Goal: Task Accomplishment & Management: Use online tool/utility

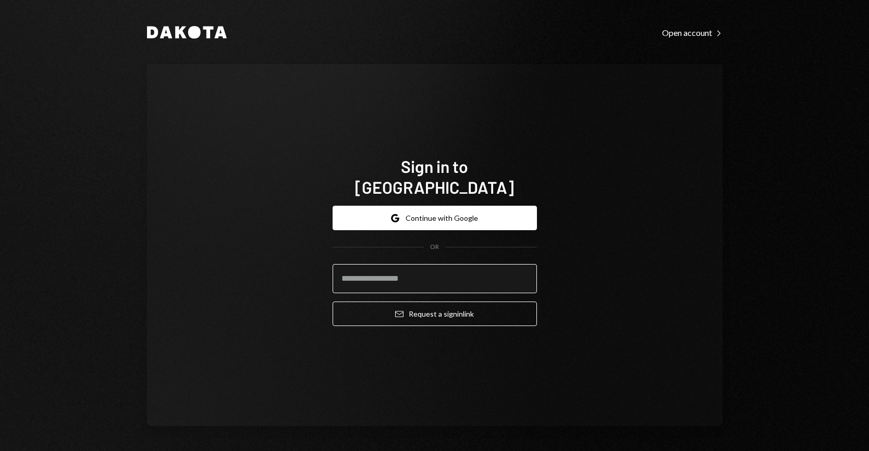
click at [419, 266] on input "email" at bounding box center [435, 278] width 204 height 29
type input "**********"
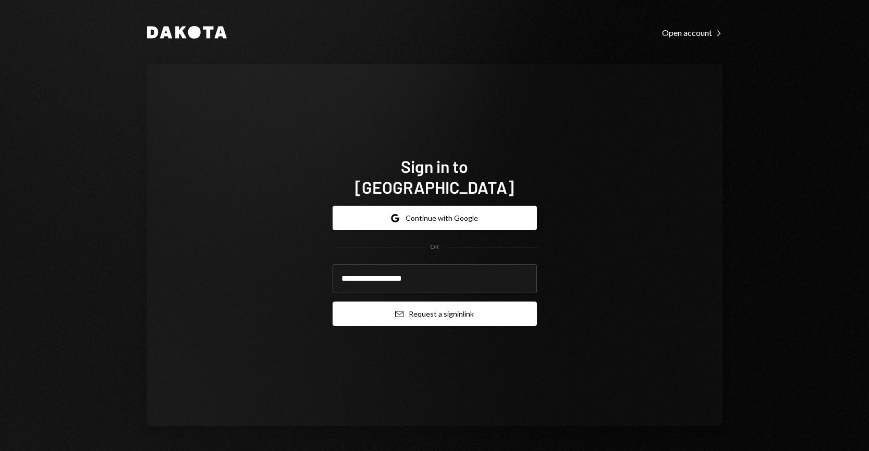
click at [447, 302] on button "Email Request a sign in link" at bounding box center [435, 314] width 204 height 24
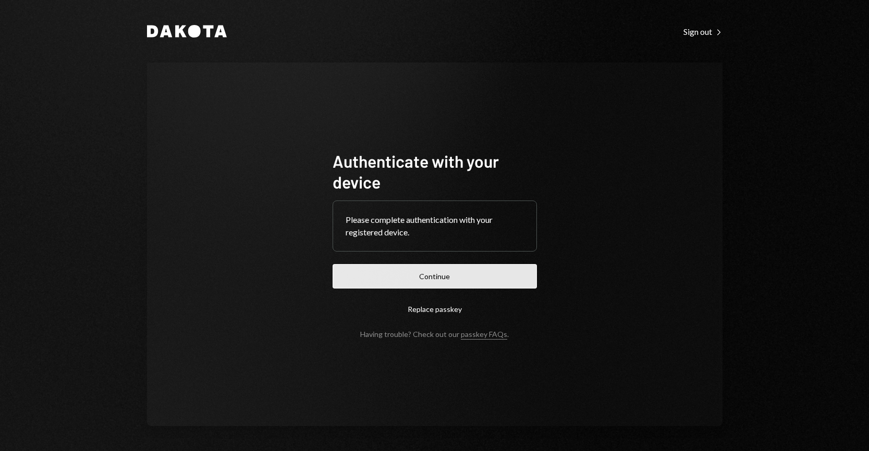
click at [461, 274] on button "Continue" at bounding box center [435, 276] width 204 height 24
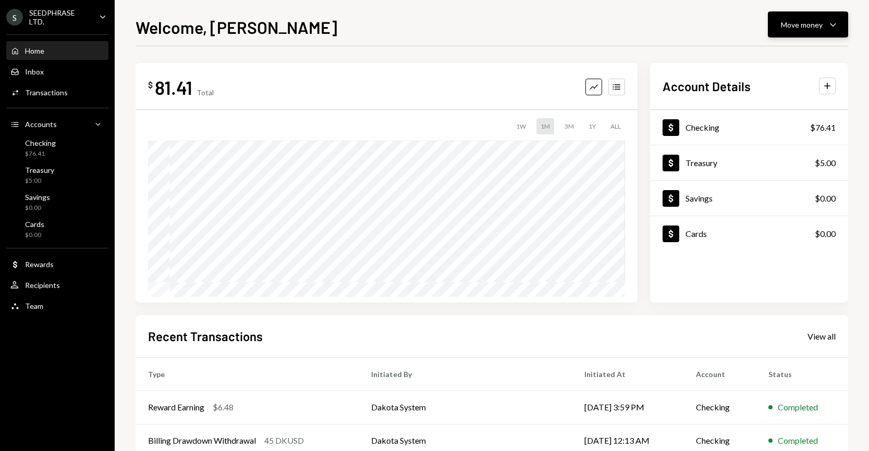
click at [824, 20] on div "Move money Caret Down" at bounding box center [808, 24] width 54 height 13
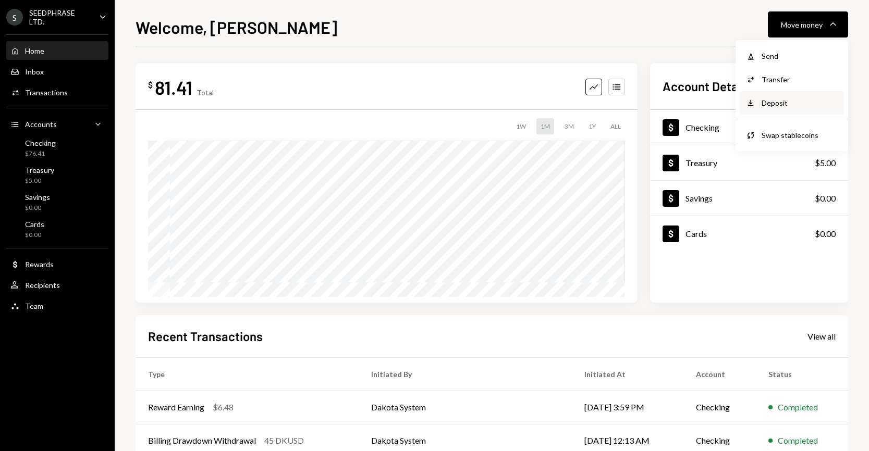
click at [772, 95] on div "Deposit Deposit" at bounding box center [792, 102] width 104 height 23
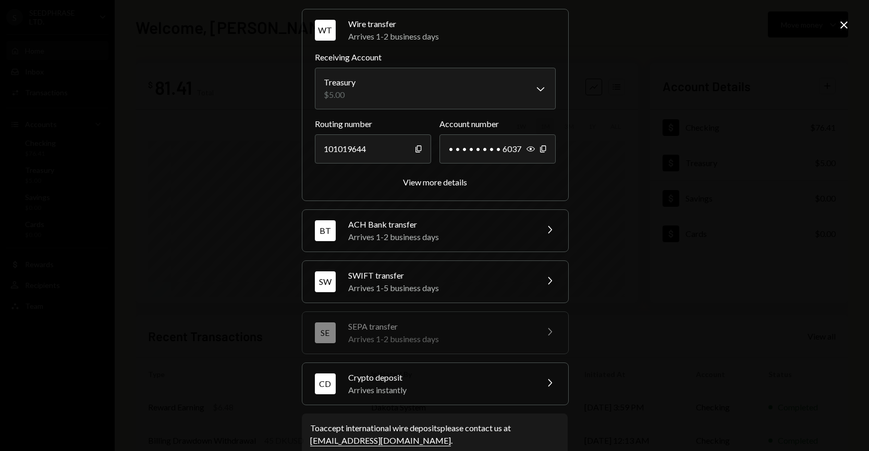
scroll to position [56, 0]
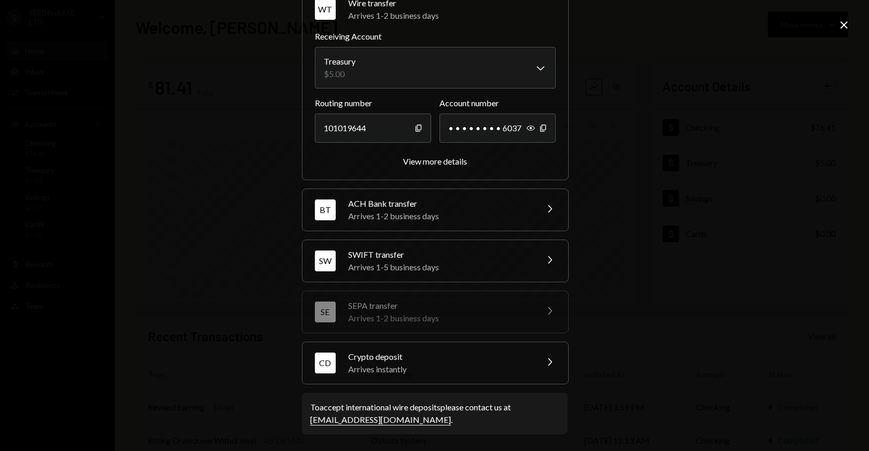
click at [449, 358] on div "Crypto deposit" at bounding box center [439, 357] width 182 height 13
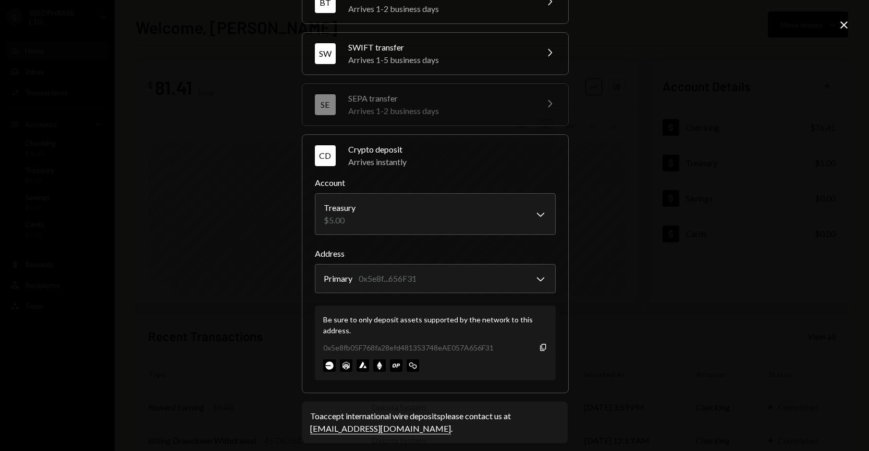
scroll to position [122, 0]
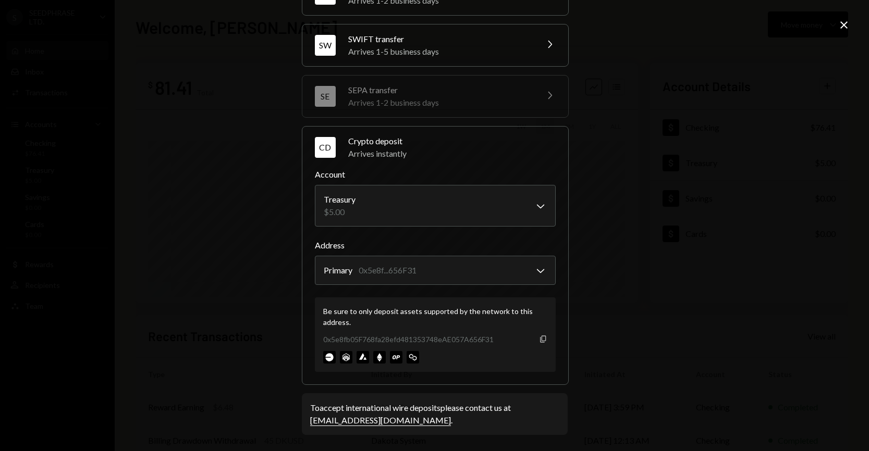
click at [542, 336] on icon "Copy" at bounding box center [543, 339] width 8 height 8
click at [542, 340] on icon "button" at bounding box center [543, 339] width 6 height 7
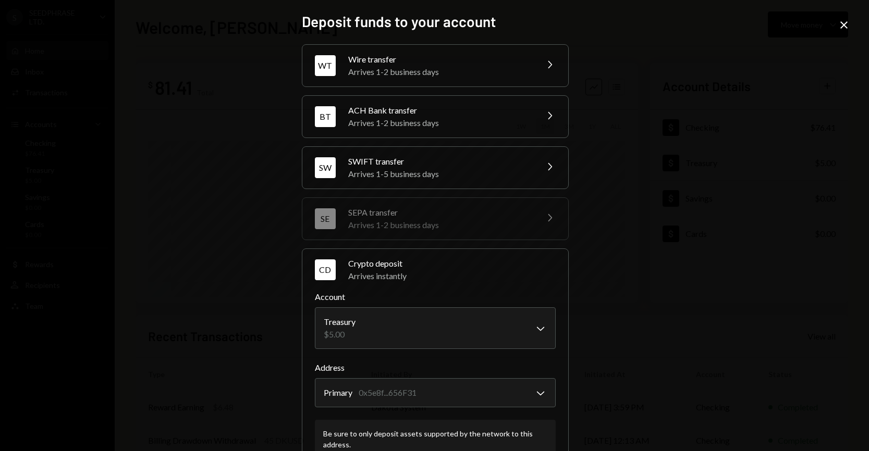
click at [844, 26] on icon at bounding box center [843, 24] width 7 height 7
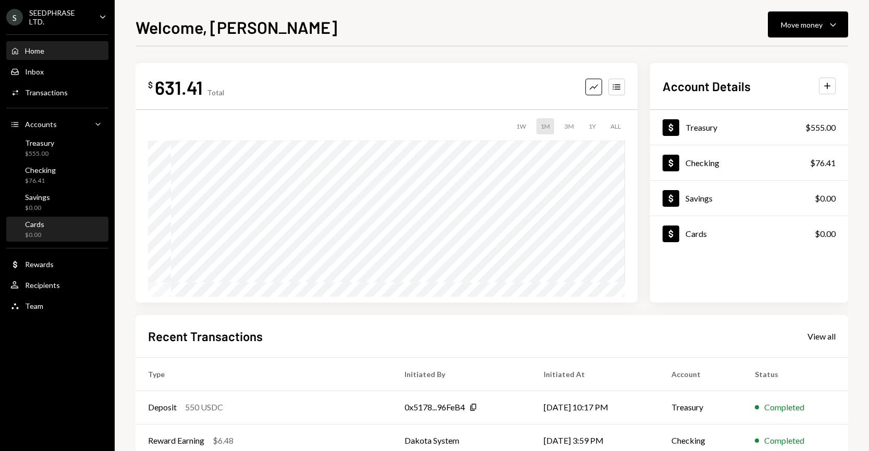
click at [59, 223] on div "Cards $0.00" at bounding box center [57, 230] width 94 height 20
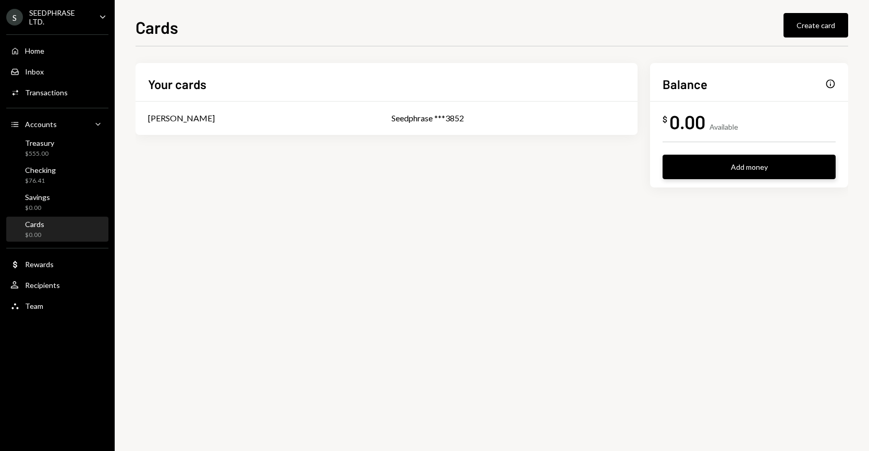
click at [740, 177] on button "Add money" at bounding box center [748, 167] width 173 height 24
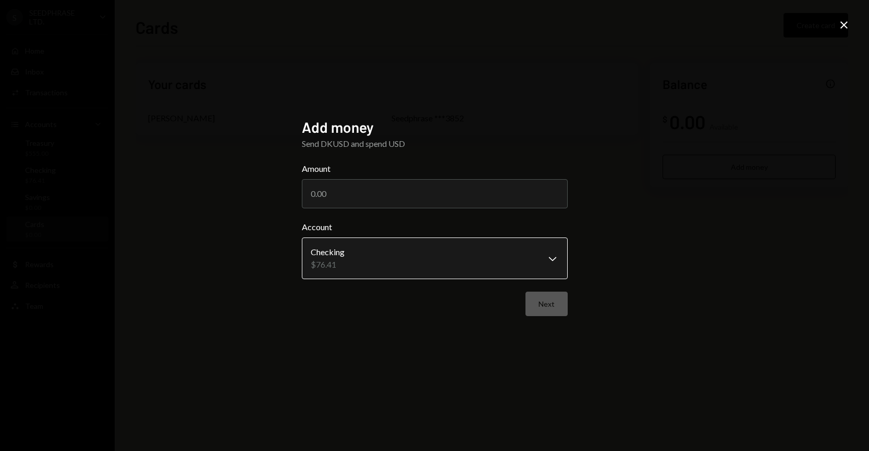
click at [514, 272] on body "**********" at bounding box center [434, 225] width 869 height 451
click at [531, 259] on body "**********" at bounding box center [434, 225] width 869 height 451
click at [546, 259] on body "**********" at bounding box center [434, 225] width 869 height 451
click at [842, 28] on icon "Close" at bounding box center [844, 25] width 13 height 13
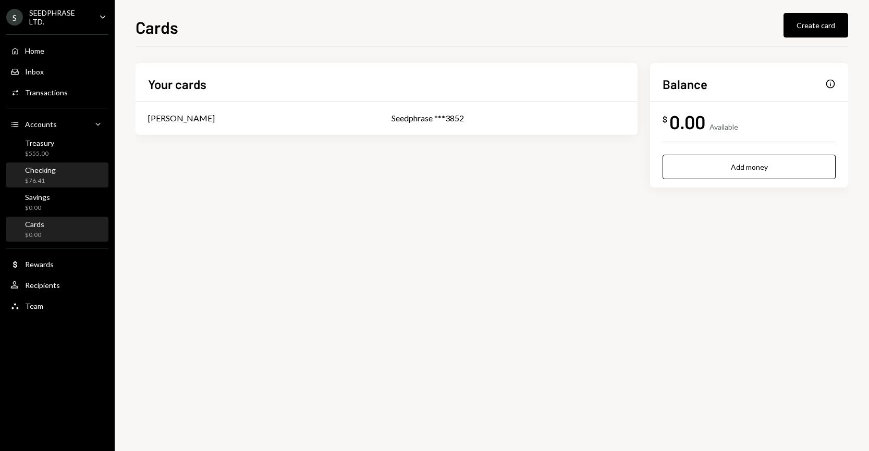
click at [82, 170] on div "Checking $76.41" at bounding box center [57, 176] width 94 height 20
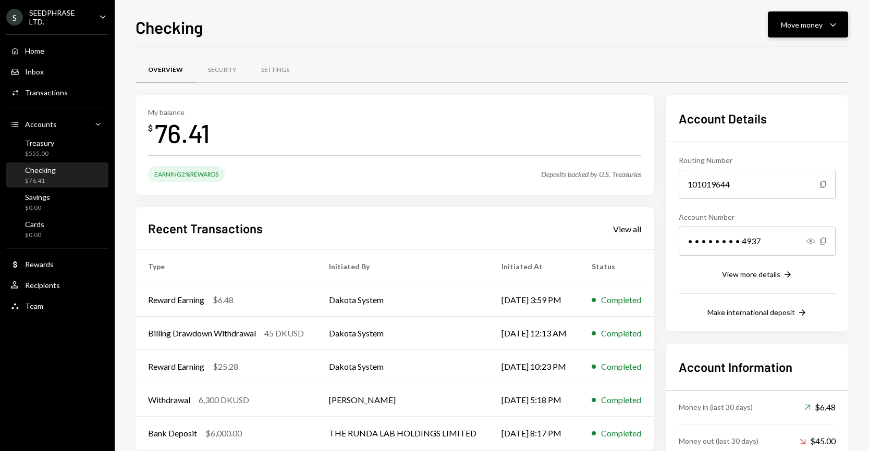
click at [805, 23] on div "Move money" at bounding box center [802, 24] width 42 height 11
click at [783, 73] on div "Convert Transfer" at bounding box center [792, 79] width 104 height 23
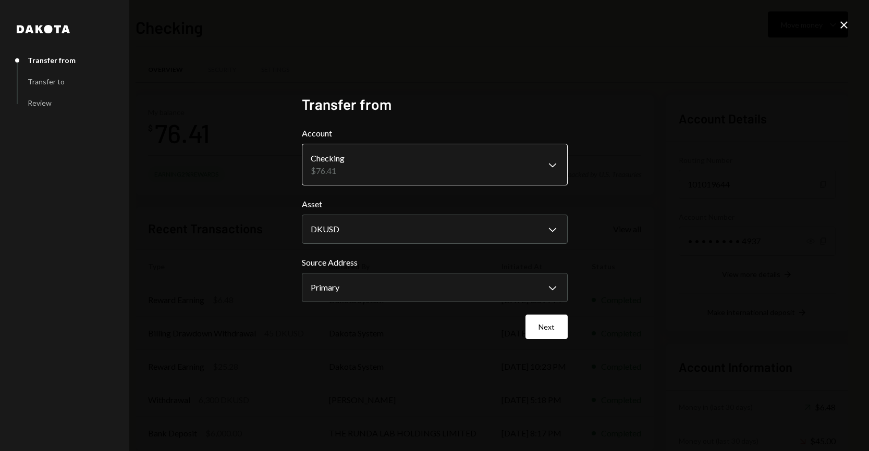
click at [500, 168] on body "S SEEDPHRASE LTD. Caret Down Home Home Inbox Inbox Activities Transactions Acco…" at bounding box center [434, 225] width 869 height 451
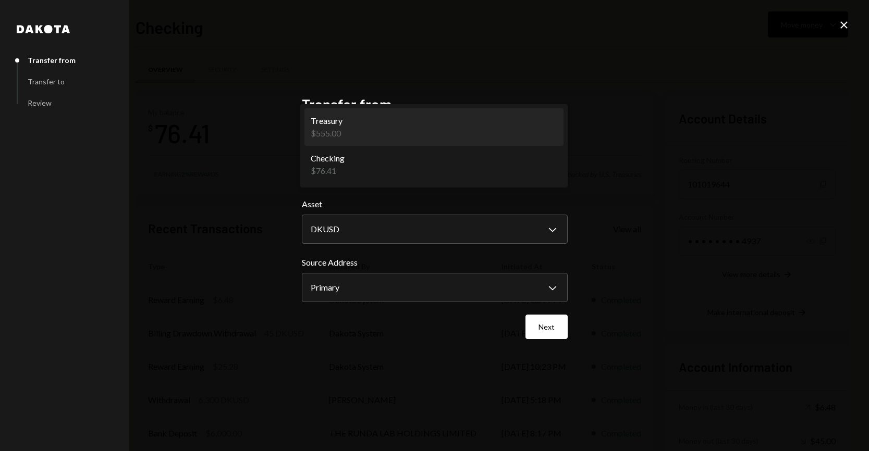
select select "**********"
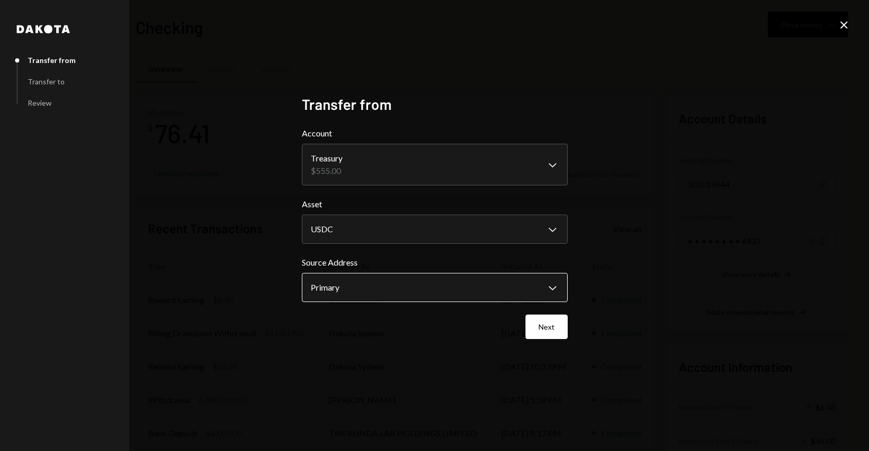
click at [474, 276] on body "S SEEDPHRASE LTD. Caret Down Home Home Inbox Inbox Activities Transactions Acco…" at bounding box center [434, 225] width 869 height 451
click at [474, 276] on div "Primary 555 USDC" at bounding box center [432, 291] width 272 height 33
click at [595, 245] on div "**********" at bounding box center [434, 225] width 869 height 451
click at [544, 231] on body "S SEEDPHRASE LTD. Caret Down Home Home Inbox Inbox Activities Transactions Acco…" at bounding box center [434, 225] width 869 height 451
click at [553, 321] on button "Next" at bounding box center [546, 327] width 42 height 24
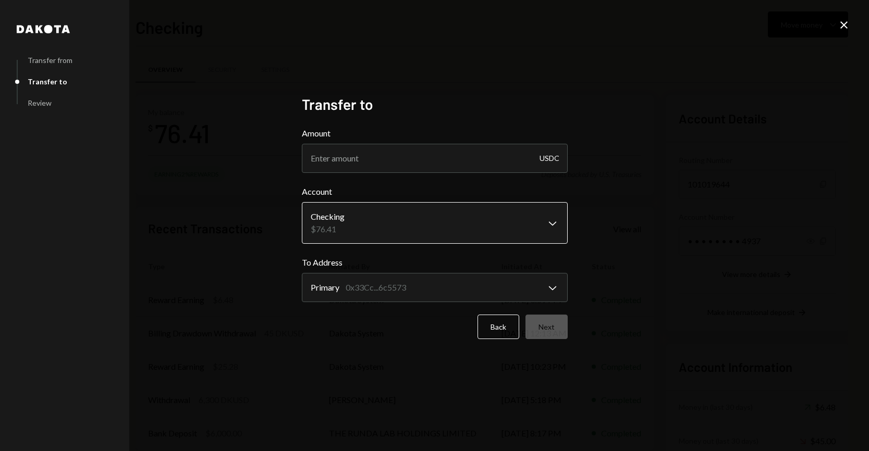
click at [461, 217] on body "S SEEDPHRASE LTD. Caret Down Home Home Inbox Inbox Activities Transactions Acco…" at bounding box center [434, 225] width 869 height 451
click at [387, 161] on input "Amount" at bounding box center [435, 158] width 266 height 29
type input "550"
click at [554, 324] on button "Next" at bounding box center [546, 327] width 42 height 24
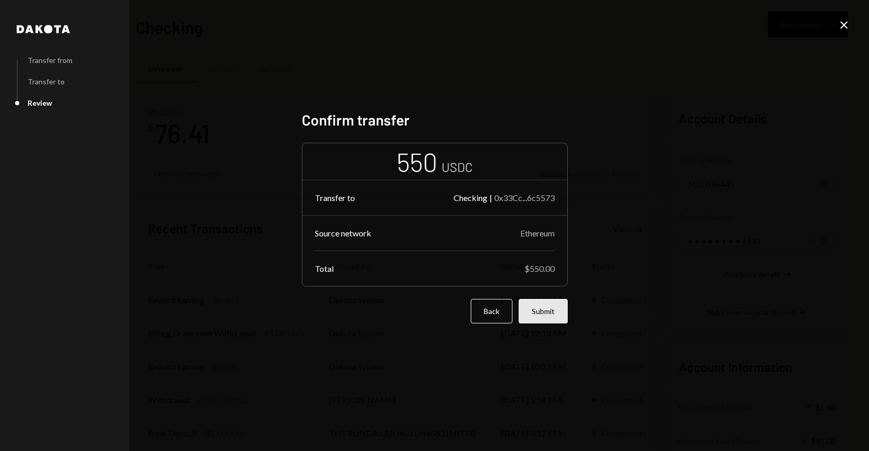
click at [551, 309] on button "Submit" at bounding box center [543, 311] width 49 height 24
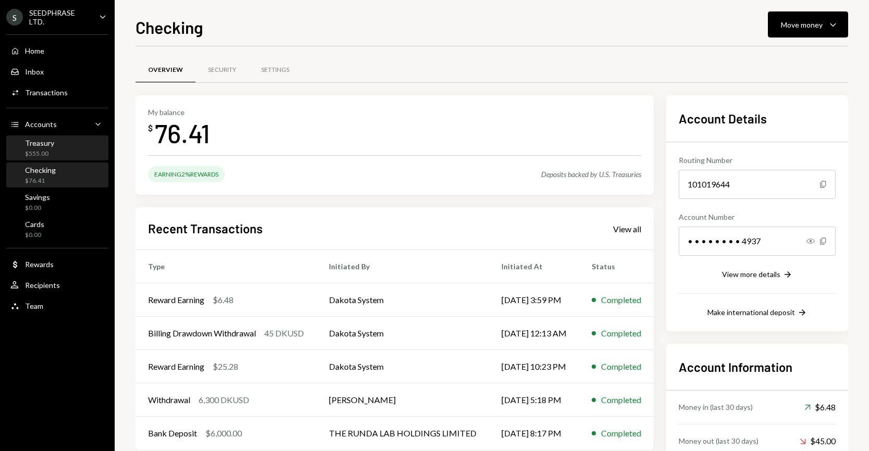
click at [82, 144] on div "Treasury $555.00" at bounding box center [57, 149] width 94 height 20
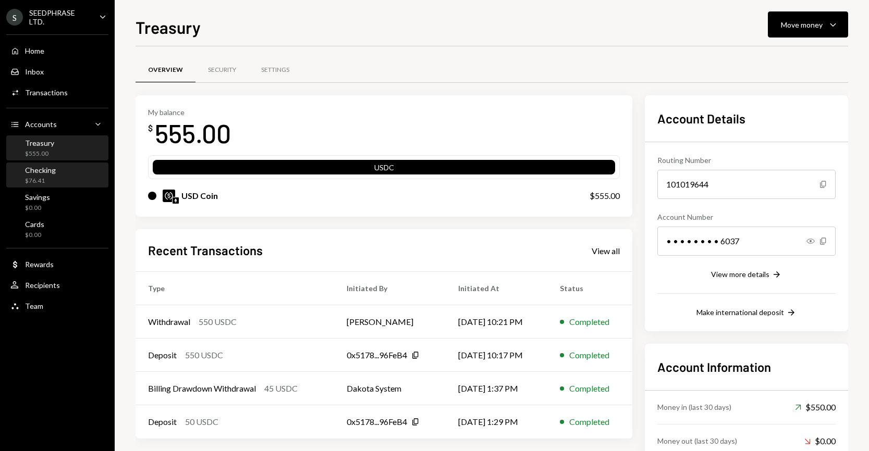
click at [75, 167] on div "Checking $76.41" at bounding box center [57, 176] width 94 height 20
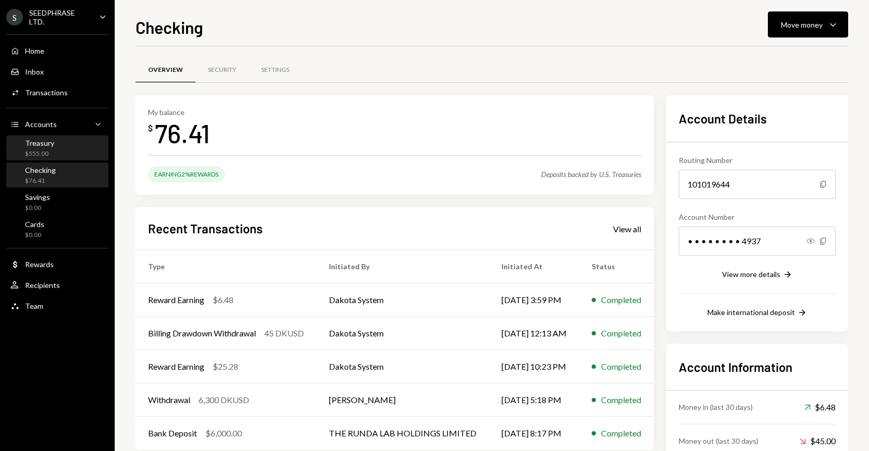
click at [75, 151] on div "Treasury $555.00" at bounding box center [57, 149] width 94 height 20
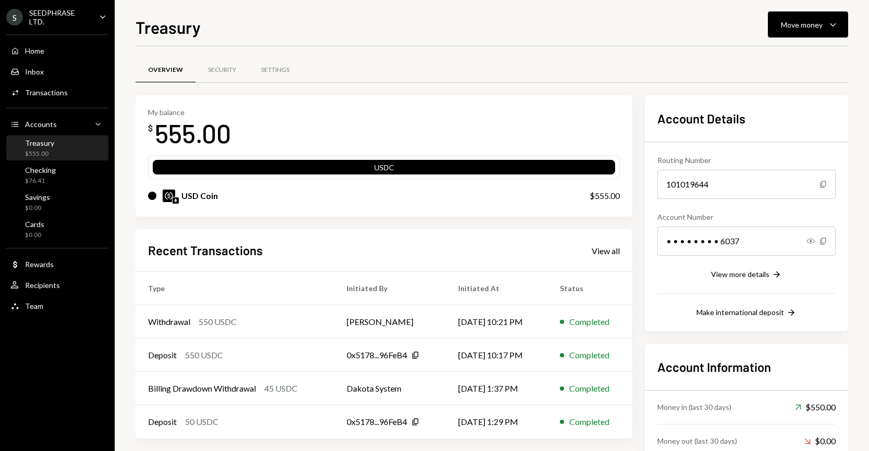
click at [380, 163] on div "USDC" at bounding box center [384, 169] width 462 height 15
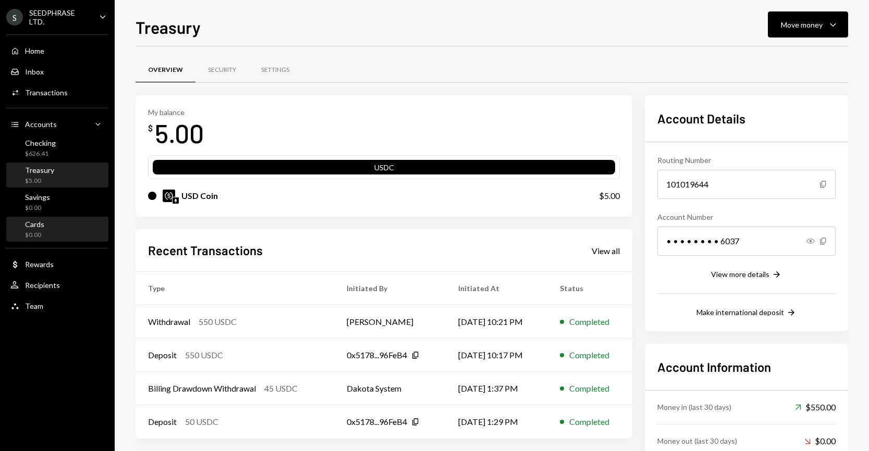
click at [70, 226] on div "Cards $0.00" at bounding box center [57, 230] width 94 height 20
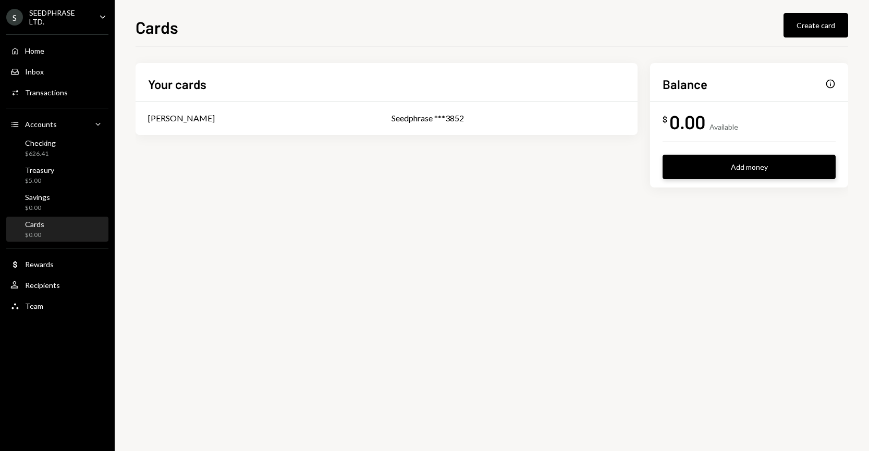
click at [725, 179] on button "Add money" at bounding box center [748, 167] width 173 height 24
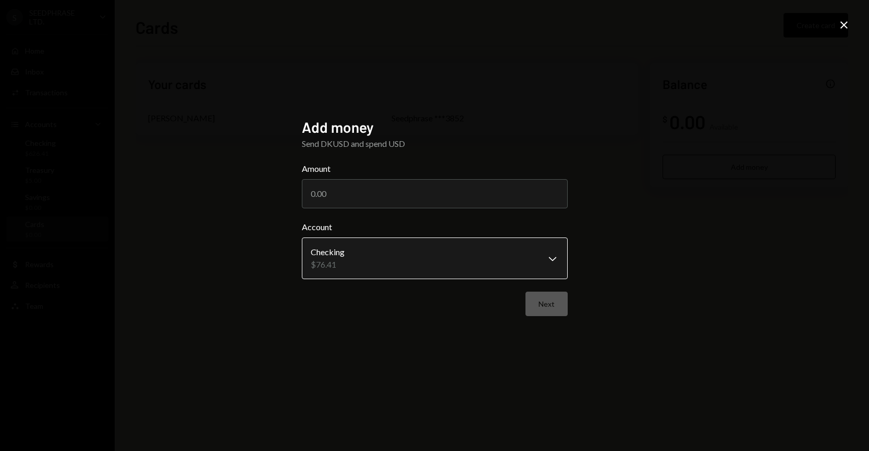
click at [539, 260] on body "**********" at bounding box center [434, 225] width 869 height 451
click at [844, 28] on icon "Close" at bounding box center [844, 25] width 13 height 13
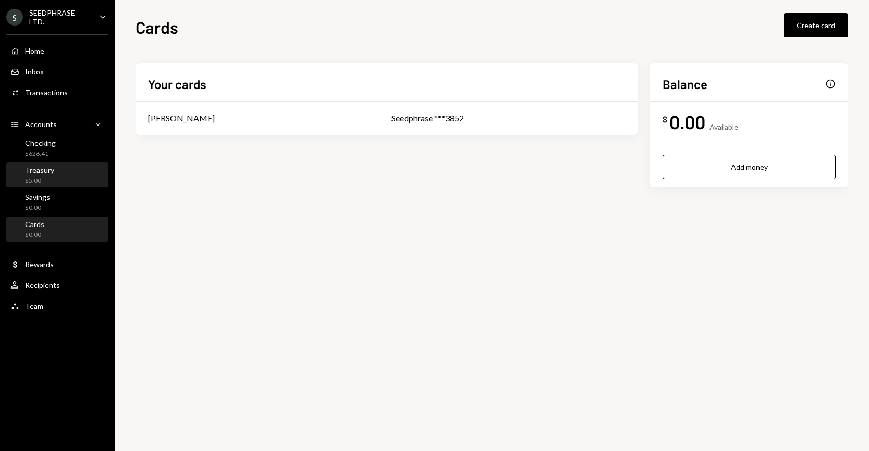
click at [68, 169] on div "Treasury $5.00" at bounding box center [57, 176] width 94 height 20
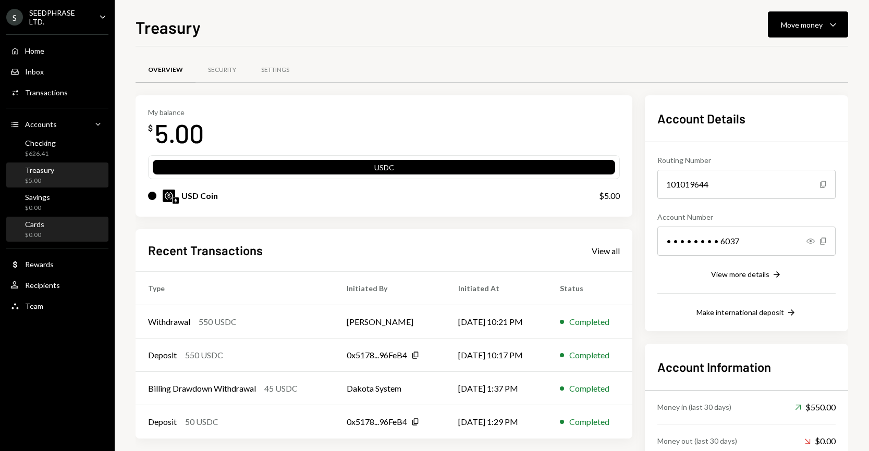
click at [61, 226] on div "Cards $0.00" at bounding box center [57, 230] width 94 height 20
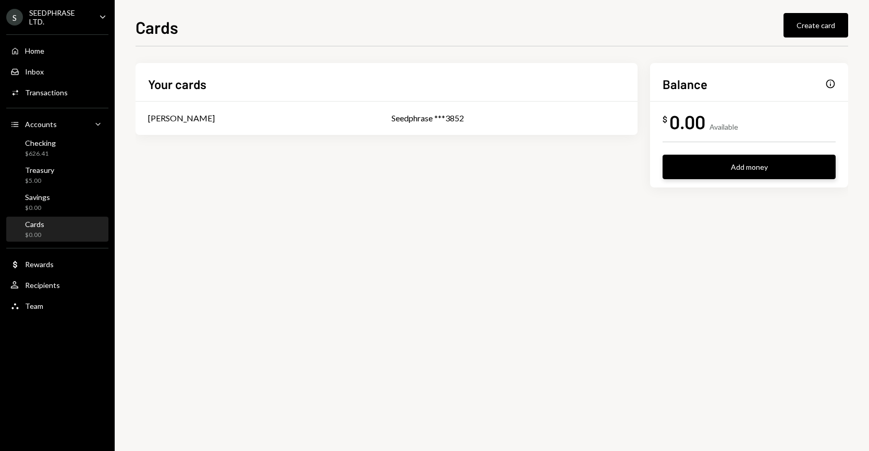
click at [733, 178] on button "Add money" at bounding box center [748, 167] width 173 height 24
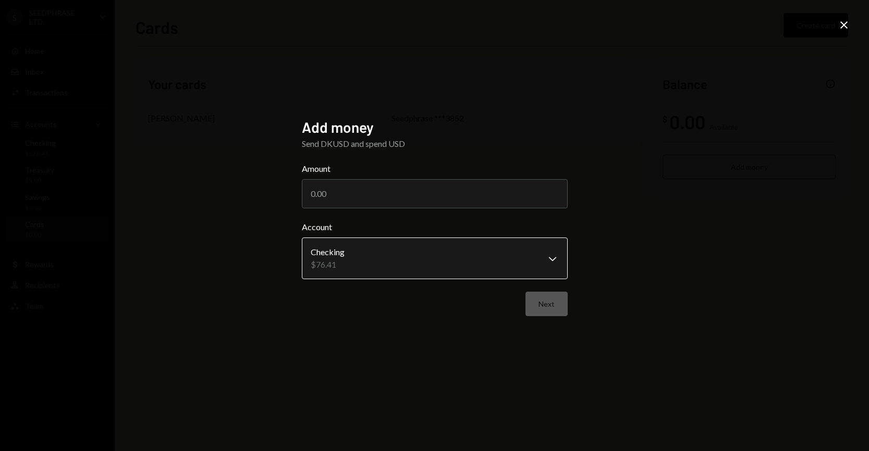
click at [542, 260] on body "**********" at bounding box center [434, 225] width 869 height 451
click at [839, 31] on div "Close" at bounding box center [844, 26] width 13 height 14
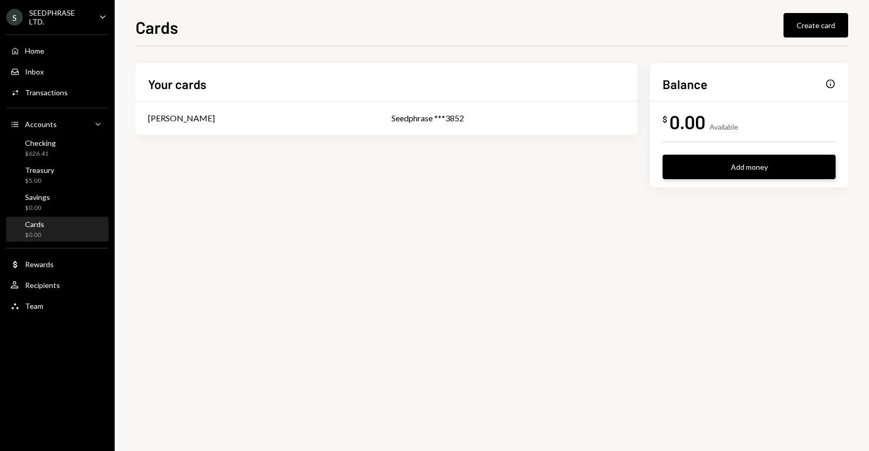
click at [747, 166] on button "Add money" at bounding box center [748, 167] width 173 height 24
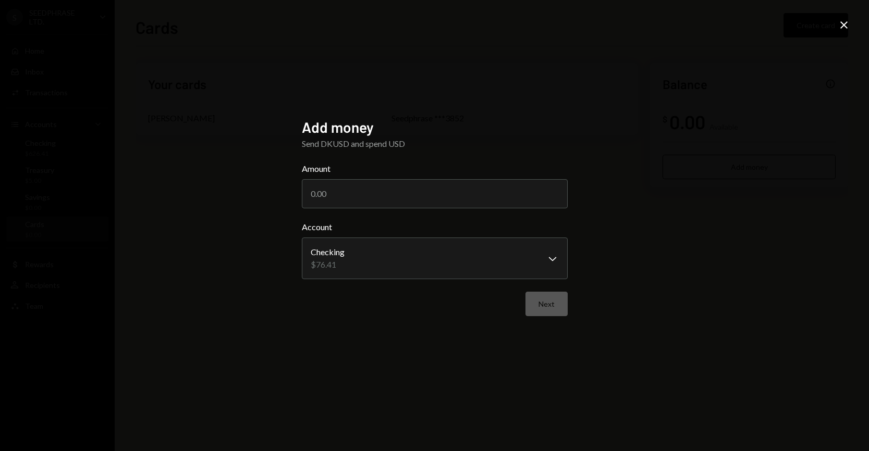
click at [842, 27] on icon at bounding box center [843, 24] width 7 height 7
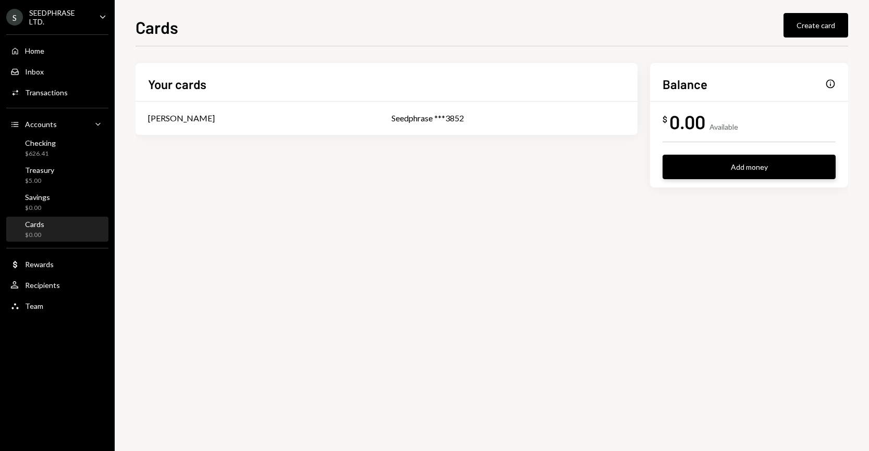
click at [753, 176] on button "Add money" at bounding box center [748, 167] width 173 height 24
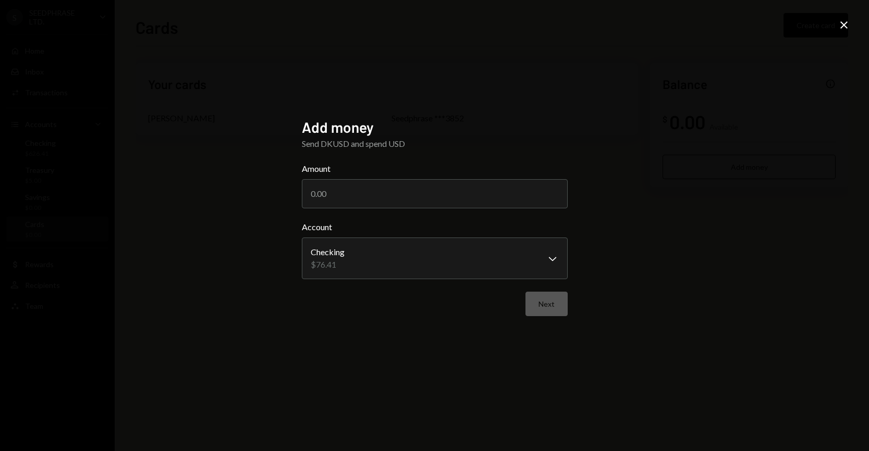
click at [843, 27] on icon "Close" at bounding box center [844, 25] width 13 height 13
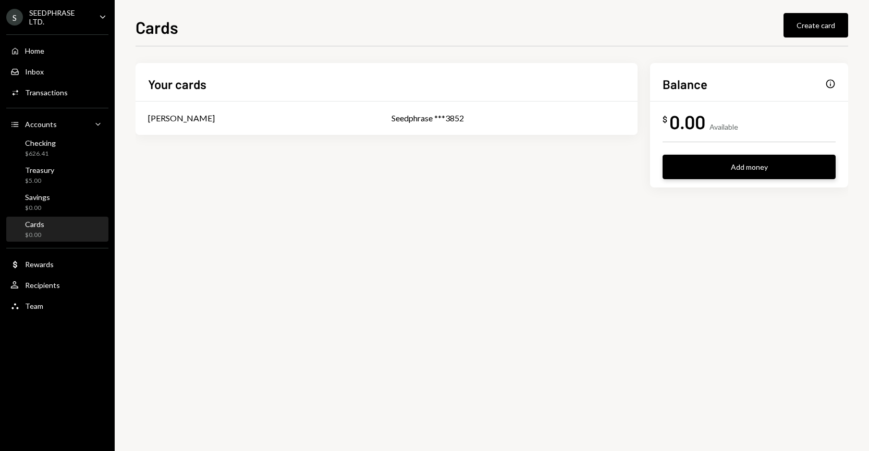
click at [717, 164] on button "Add money" at bounding box center [748, 167] width 173 height 24
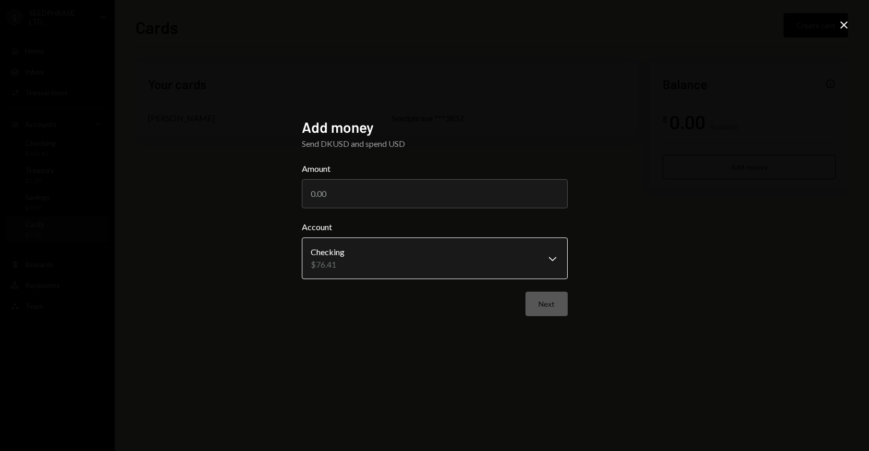
click at [544, 249] on body "**********" at bounding box center [434, 225] width 869 height 451
click at [666, 199] on div "**********" at bounding box center [434, 225] width 869 height 451
click at [843, 28] on icon "Close" at bounding box center [844, 25] width 13 height 13
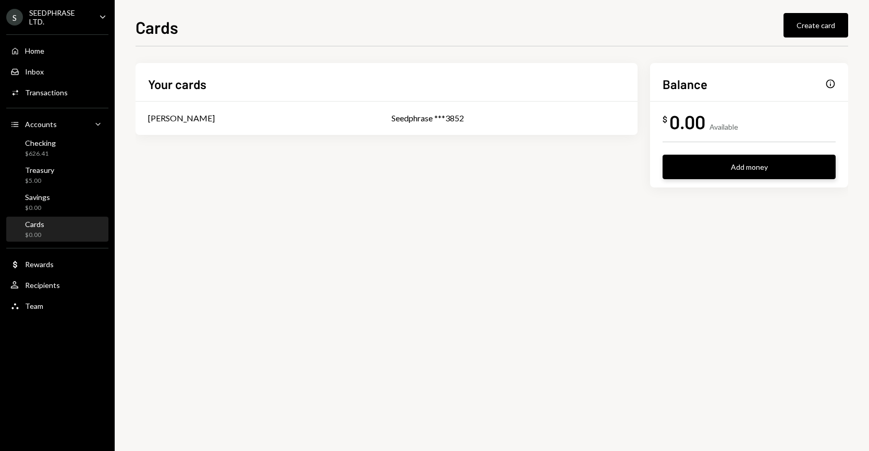
click at [754, 173] on button "Add money" at bounding box center [748, 167] width 173 height 24
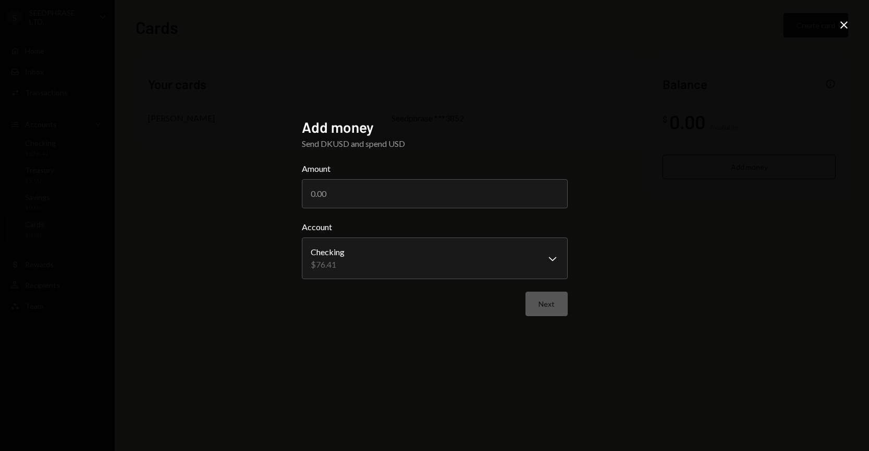
click at [842, 30] on icon "Close" at bounding box center [844, 25] width 13 height 13
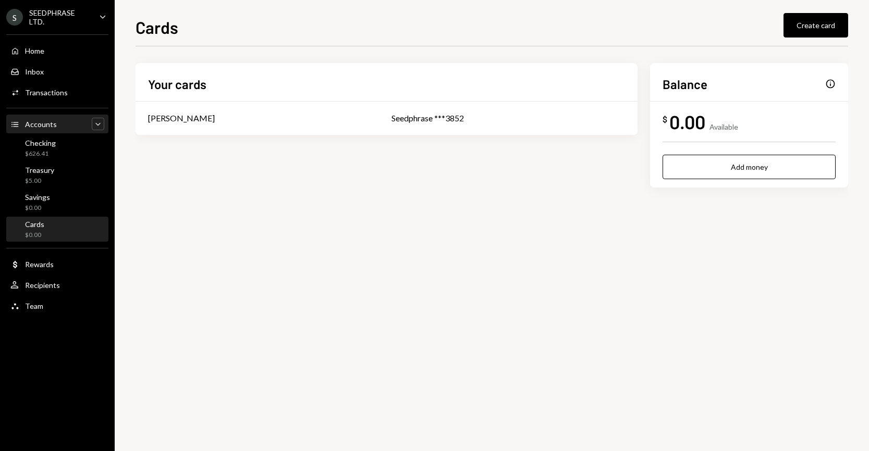
click at [99, 122] on icon "Caret Down" at bounding box center [98, 124] width 10 height 10
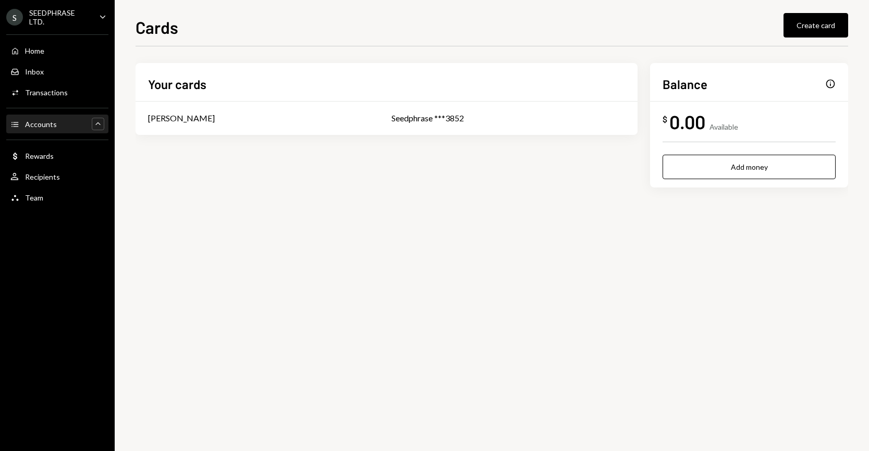
click at [99, 122] on icon "Main" at bounding box center [97, 123] width 5 height 3
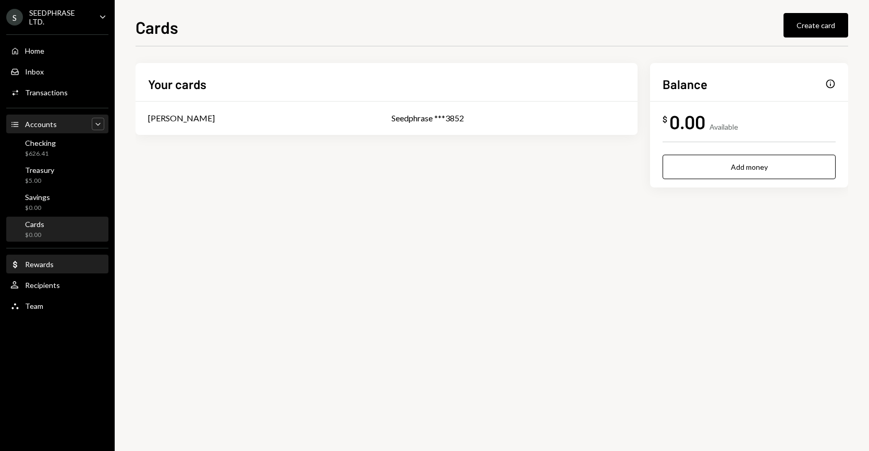
click at [48, 263] on div "Rewards" at bounding box center [39, 264] width 29 height 9
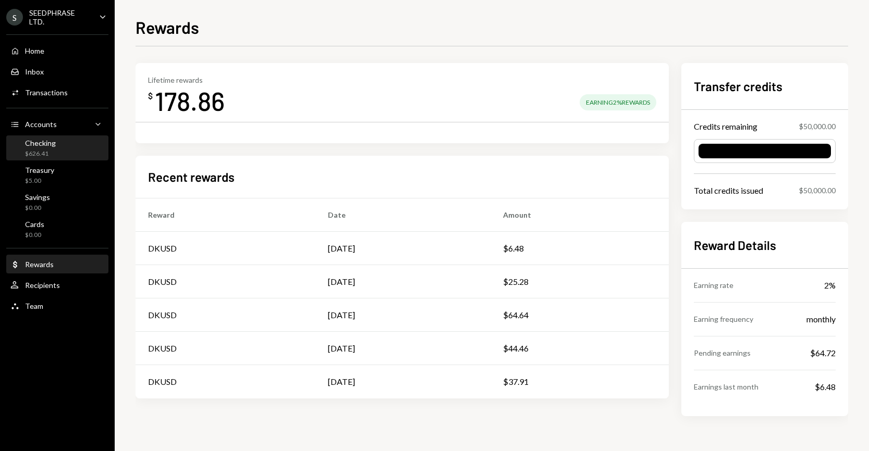
click at [62, 147] on div "Checking $626.41" at bounding box center [57, 149] width 94 height 20
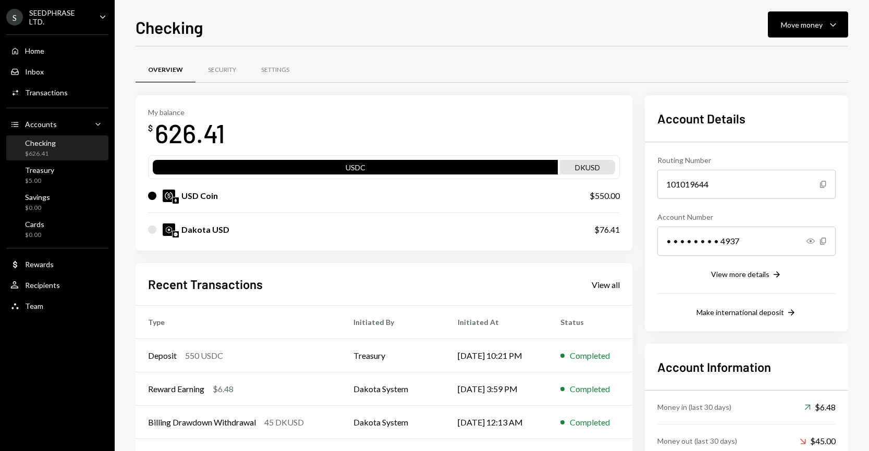
scroll to position [1, 0]
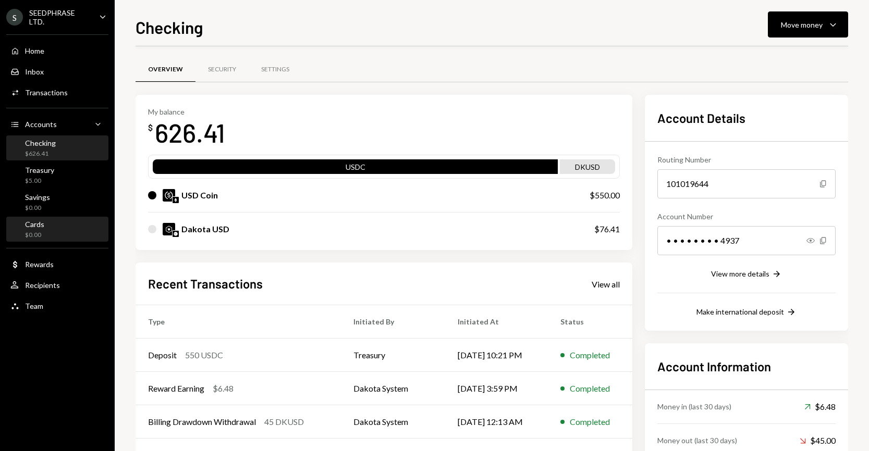
click at [49, 229] on div "Cards $0.00" at bounding box center [57, 230] width 94 height 20
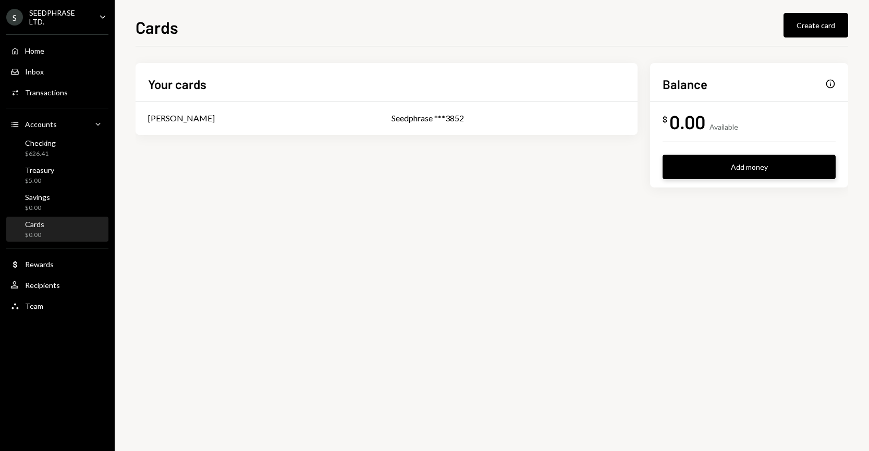
click at [733, 176] on button "Add money" at bounding box center [748, 167] width 173 height 24
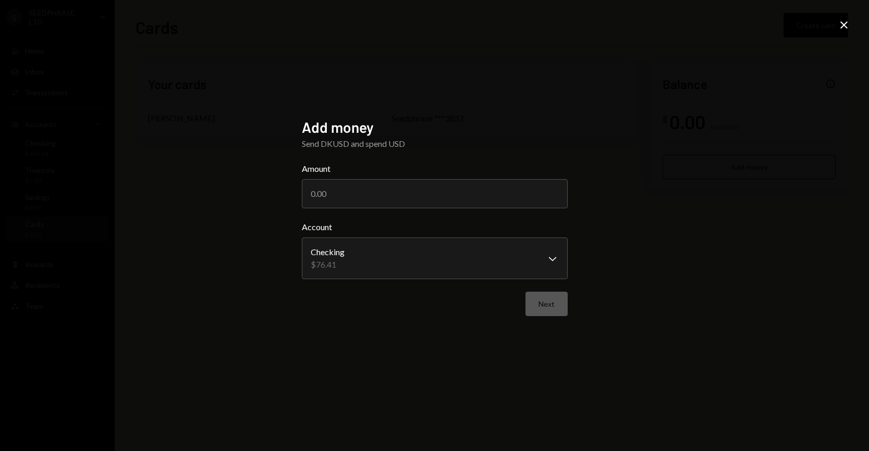
click at [842, 27] on icon at bounding box center [843, 24] width 7 height 7
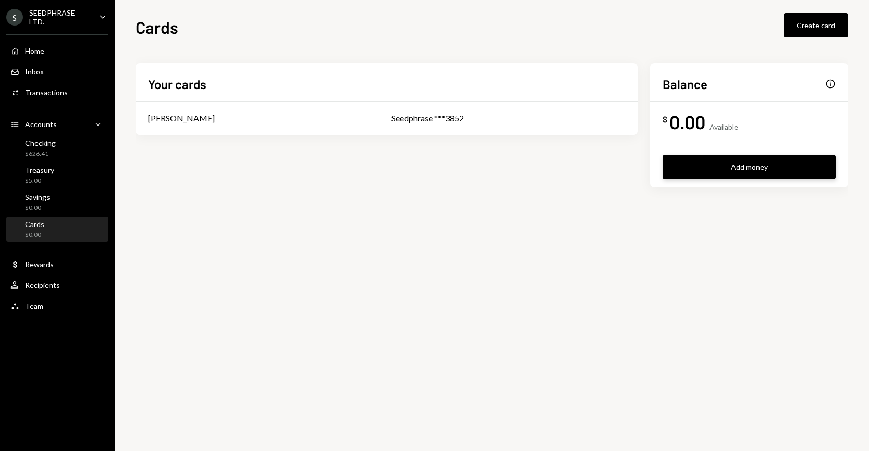
click at [699, 171] on button "Add money" at bounding box center [748, 167] width 173 height 24
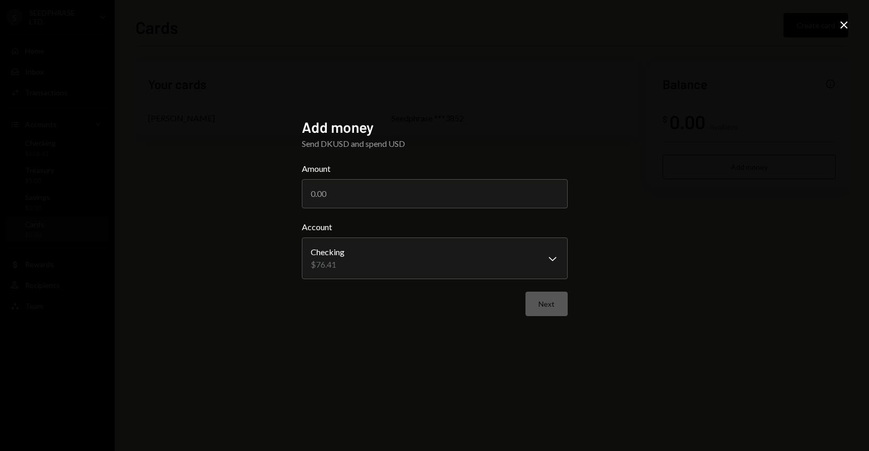
click at [841, 28] on icon "Close" at bounding box center [844, 25] width 13 height 13
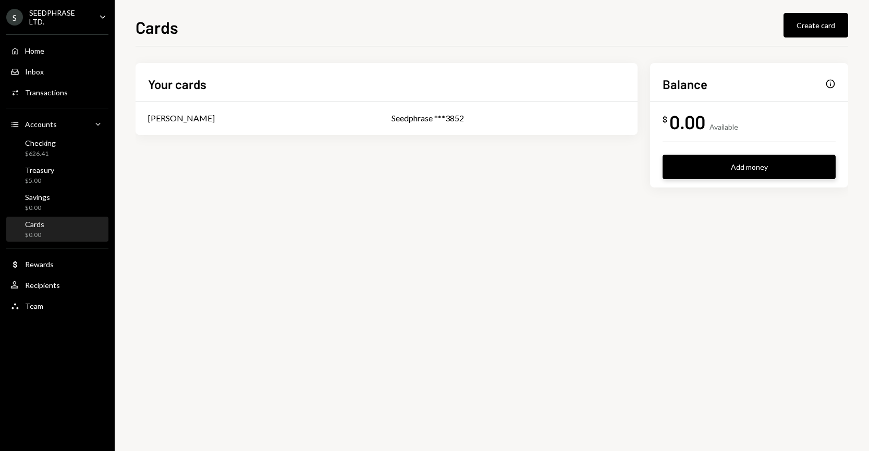
click at [745, 166] on button "Add money" at bounding box center [748, 167] width 173 height 24
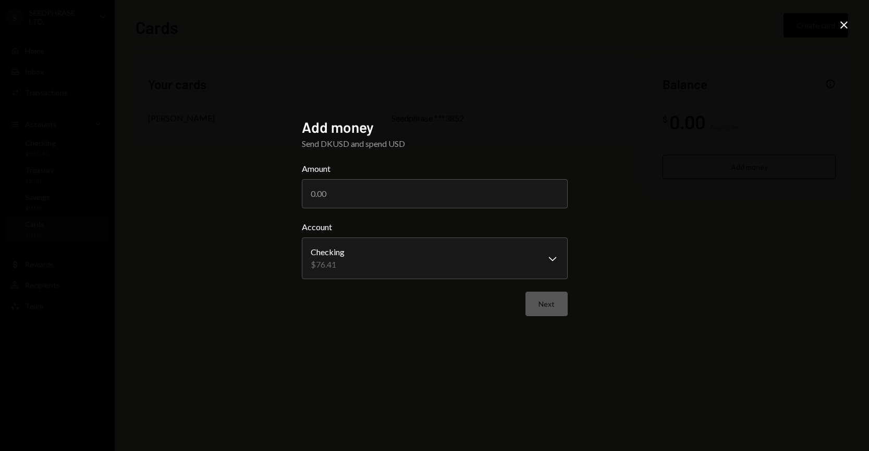
click at [846, 29] on icon "Close" at bounding box center [844, 25] width 13 height 13
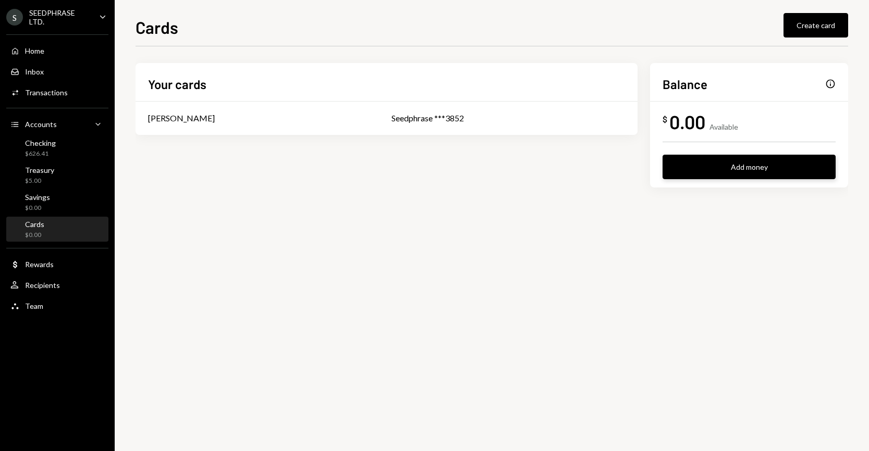
click at [749, 176] on button "Add money" at bounding box center [748, 167] width 173 height 24
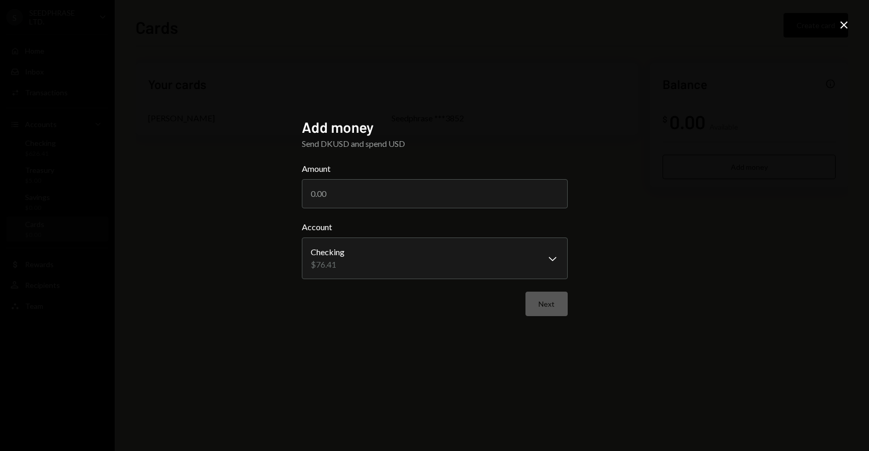
click at [845, 27] on icon at bounding box center [843, 24] width 7 height 7
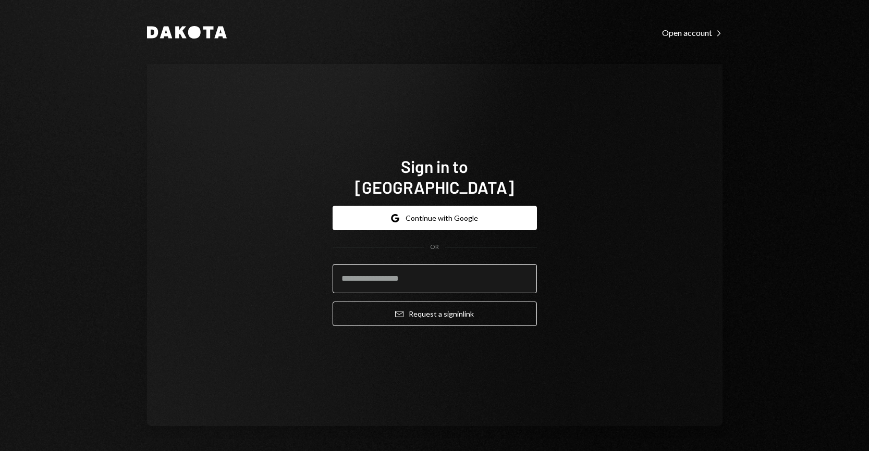
click at [418, 264] on input "email" at bounding box center [435, 278] width 204 height 29
type input "**********"
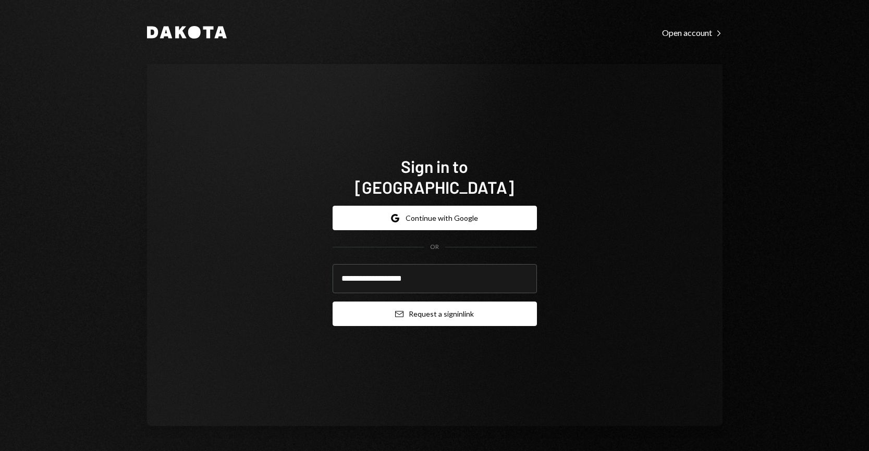
click at [439, 302] on button "Email Request a sign in link" at bounding box center [435, 314] width 204 height 24
click at [442, 302] on button "Email Request a sign in link" at bounding box center [435, 314] width 204 height 24
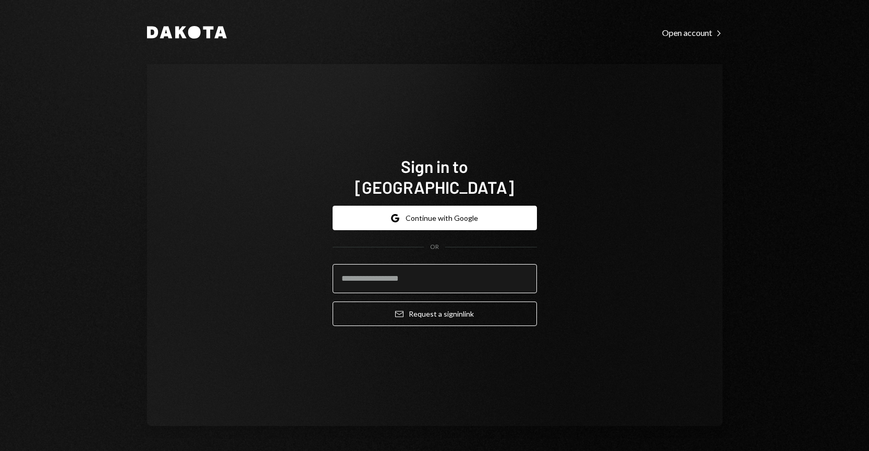
click at [411, 264] on input "email" at bounding box center [435, 278] width 204 height 29
type input "**********"
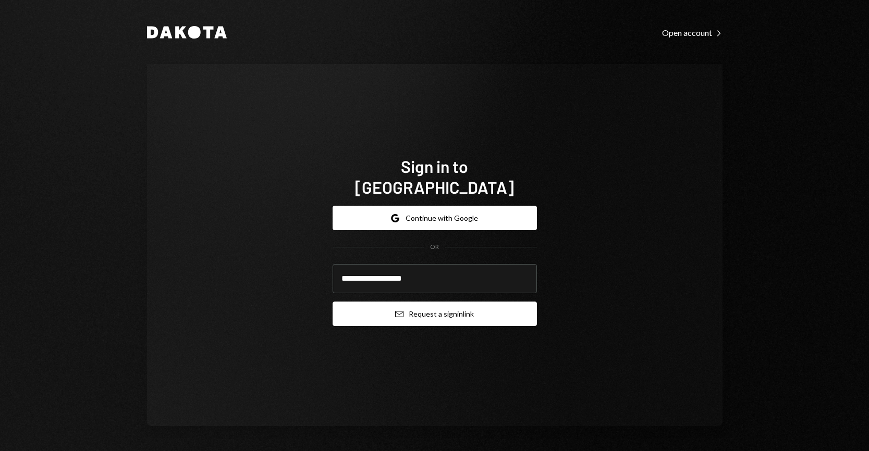
click at [417, 305] on button "Email Request a sign in link" at bounding box center [435, 314] width 204 height 24
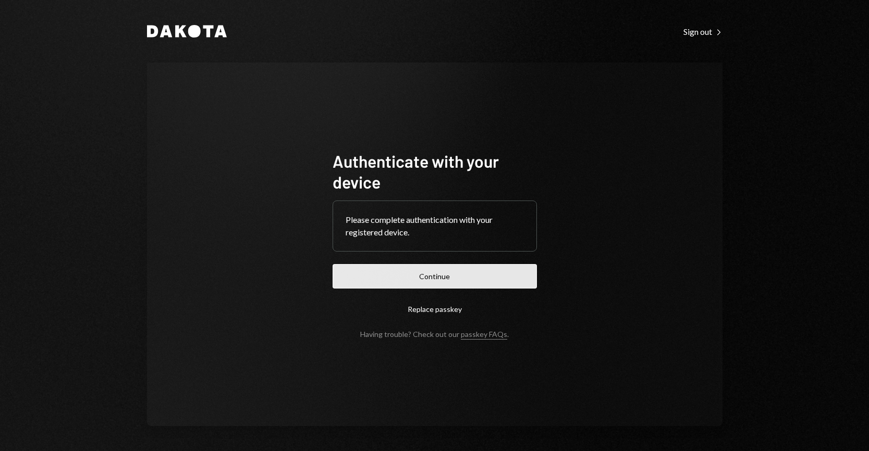
click at [475, 266] on button "Continue" at bounding box center [435, 276] width 204 height 24
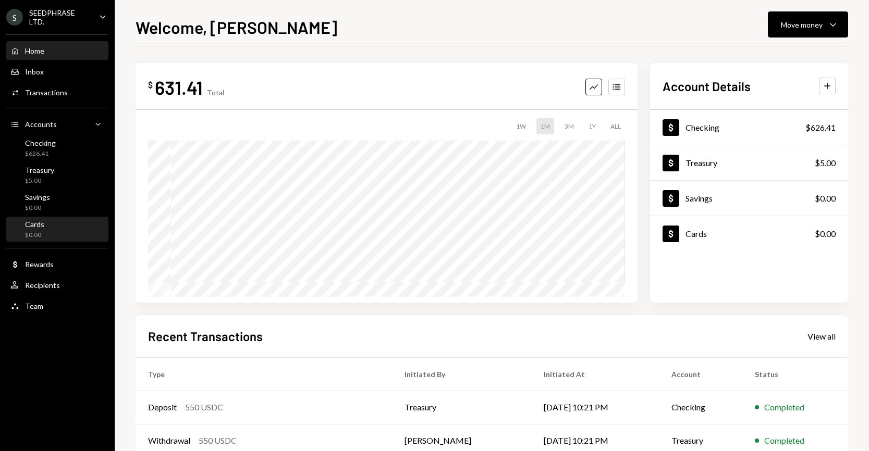
click at [59, 225] on div "Cards $0.00" at bounding box center [57, 230] width 94 height 20
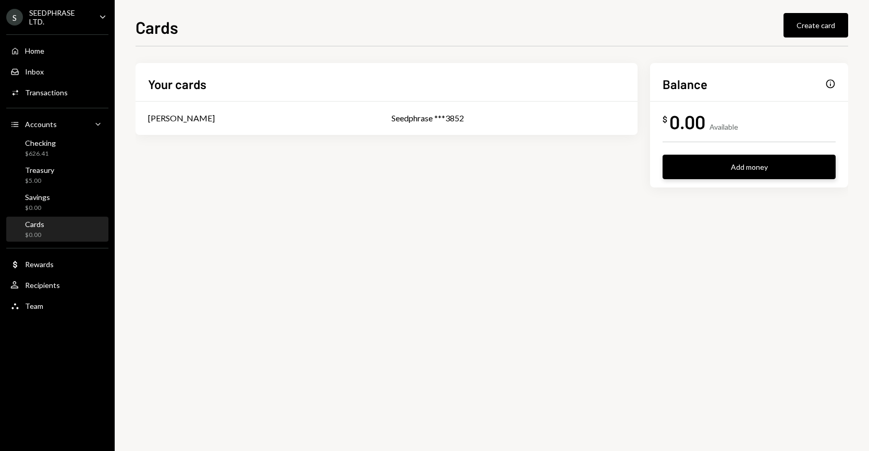
click at [750, 175] on button "Add money" at bounding box center [748, 167] width 173 height 24
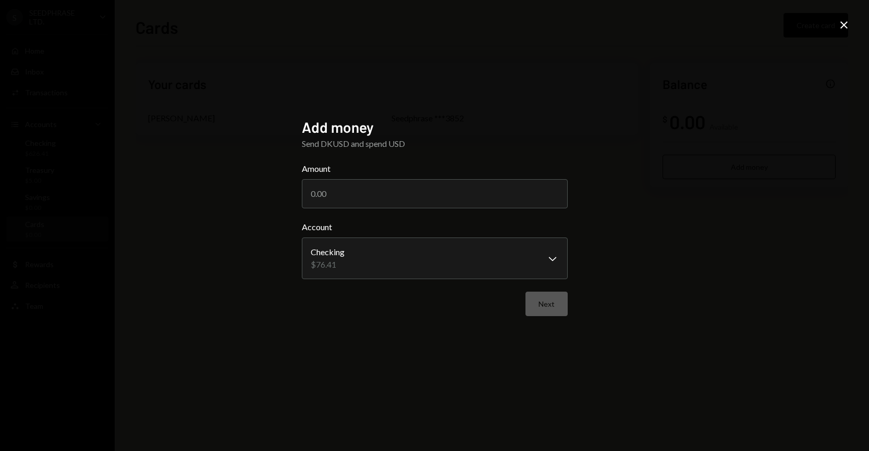
click at [844, 27] on icon "Close" at bounding box center [844, 25] width 13 height 13
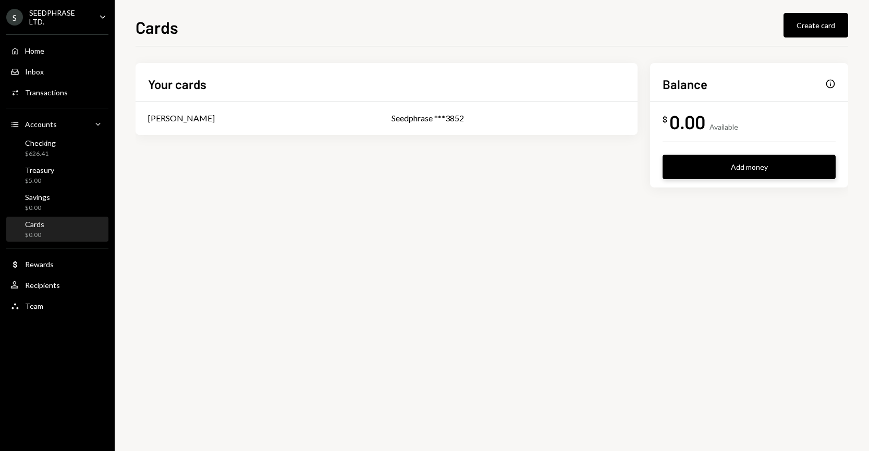
click at [754, 173] on button "Add money" at bounding box center [748, 167] width 173 height 24
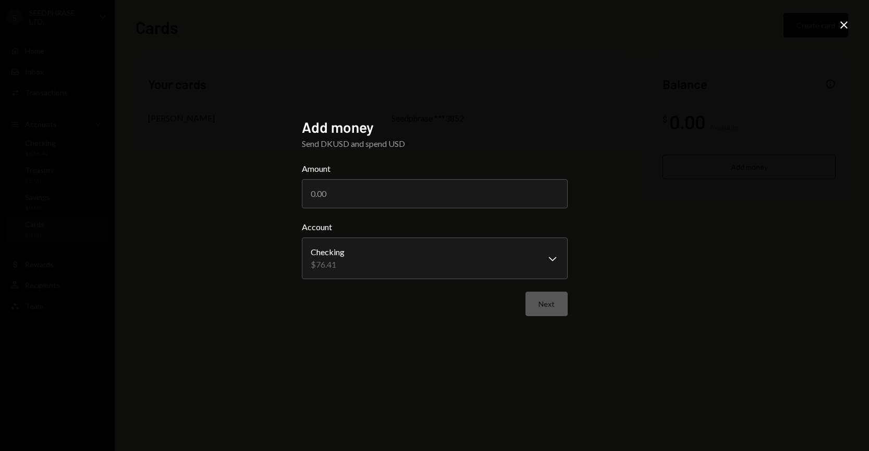
click at [844, 27] on icon "Close" at bounding box center [844, 25] width 13 height 13
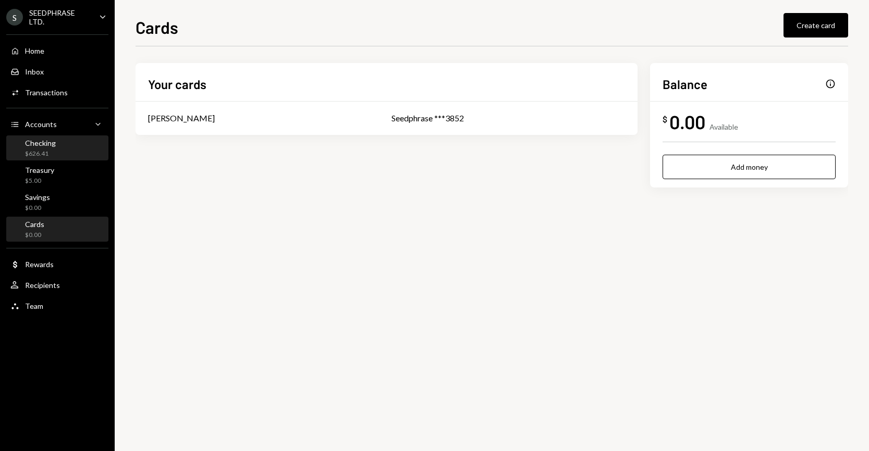
click at [78, 154] on div "Checking $626.41" at bounding box center [57, 149] width 94 height 20
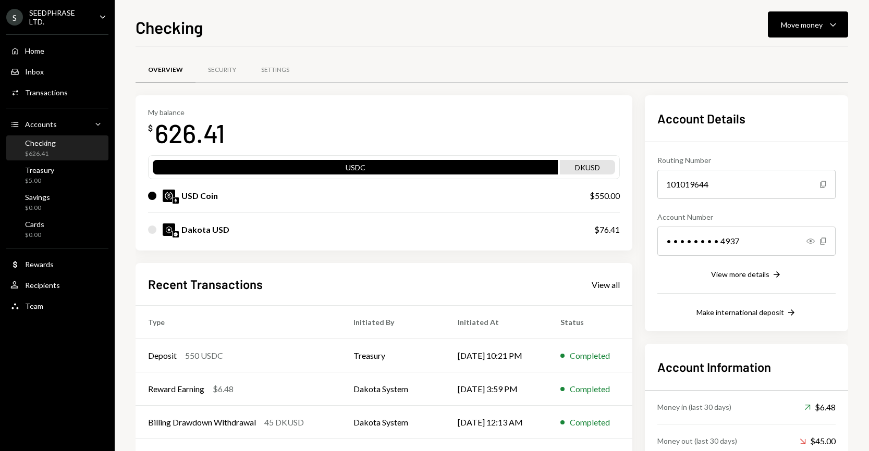
click at [576, 199] on div "USD Coin $550.00" at bounding box center [384, 195] width 472 height 33
click at [575, 166] on div "DKUSD" at bounding box center [587, 169] width 55 height 15
click at [187, 139] on div "626.41" at bounding box center [190, 133] width 70 height 33
click at [199, 234] on div "Dakota USD" at bounding box center [205, 230] width 48 height 13
click at [150, 230] on div at bounding box center [152, 230] width 8 height 8
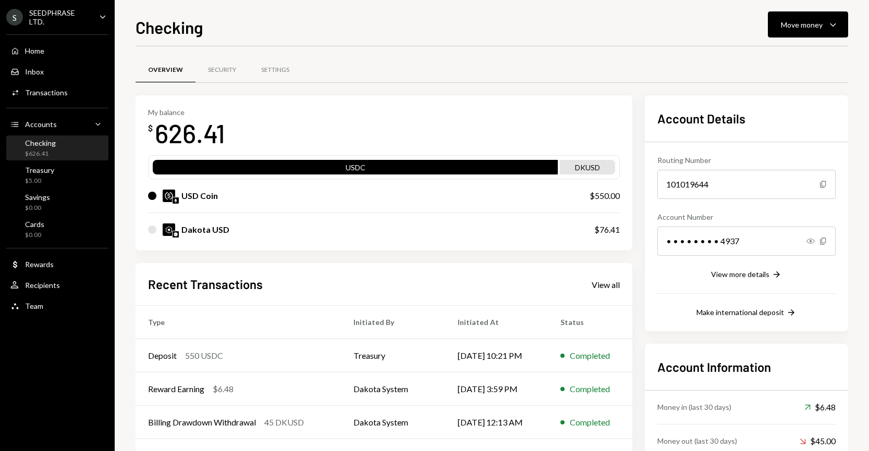
click at [153, 229] on div at bounding box center [152, 230] width 8 height 8
click at [218, 70] on div "Security" at bounding box center [222, 70] width 28 height 9
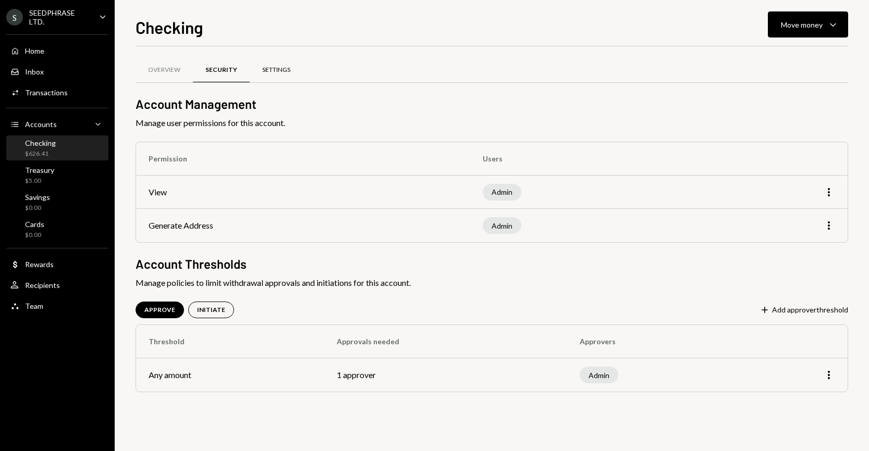
click at [275, 66] on div "Settings" at bounding box center [276, 70] width 28 height 9
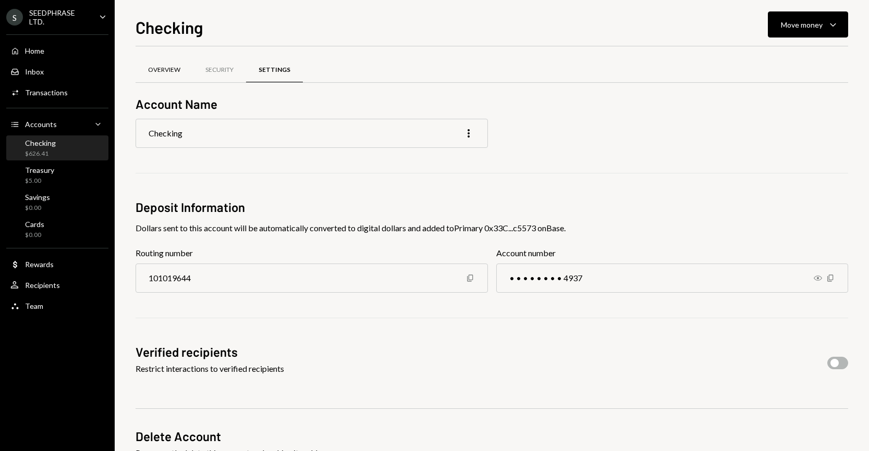
click at [164, 74] on div "Overview" at bounding box center [164, 70] width 57 height 25
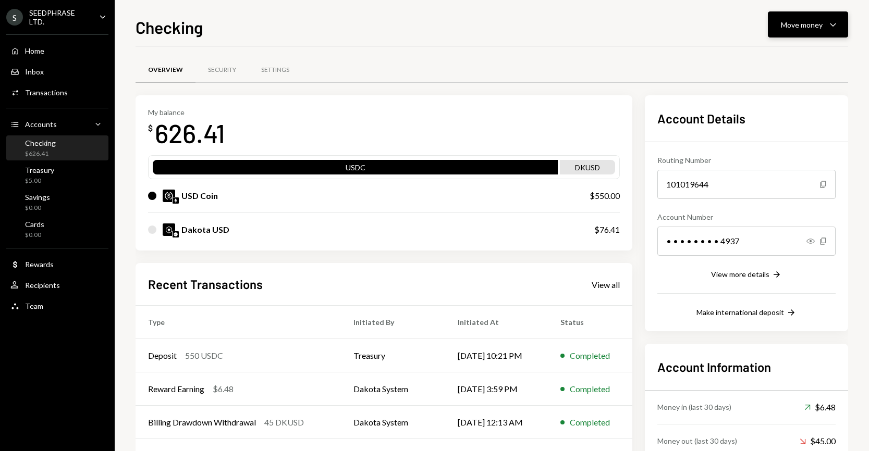
click at [793, 24] on div "Move money" at bounding box center [802, 24] width 42 height 11
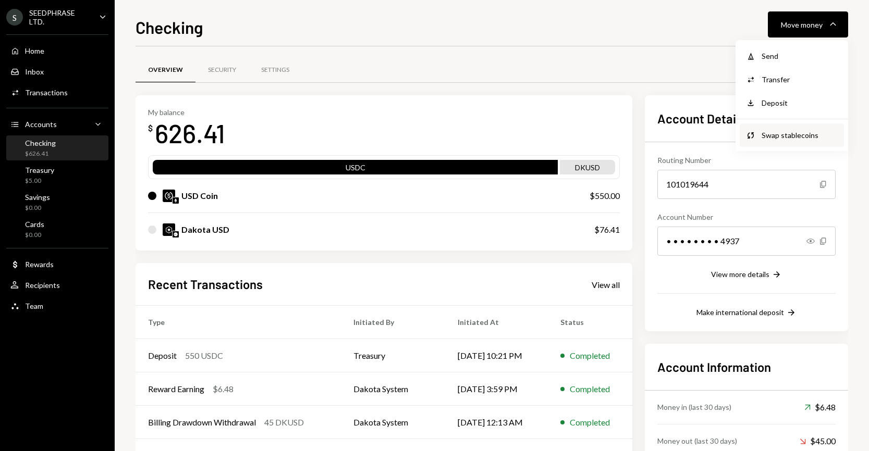
click at [795, 129] on div "Swap Swap stablecoins" at bounding box center [792, 135] width 104 height 23
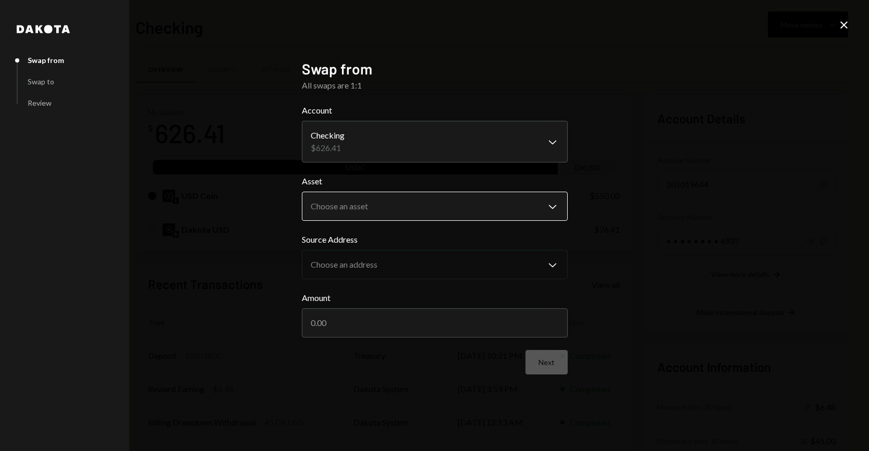
click at [482, 205] on body "S SEEDPHRASE LTD. Caret Down Home Home Inbox Inbox Activities Transactions Acco…" at bounding box center [434, 225] width 869 height 451
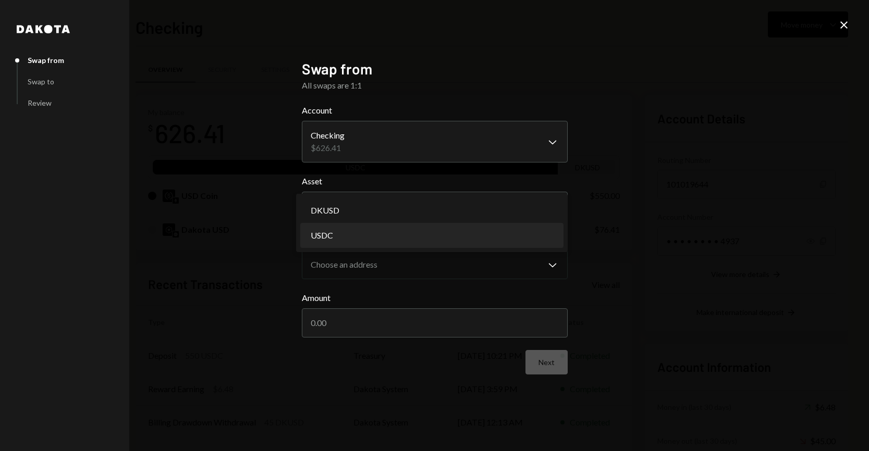
select select "****"
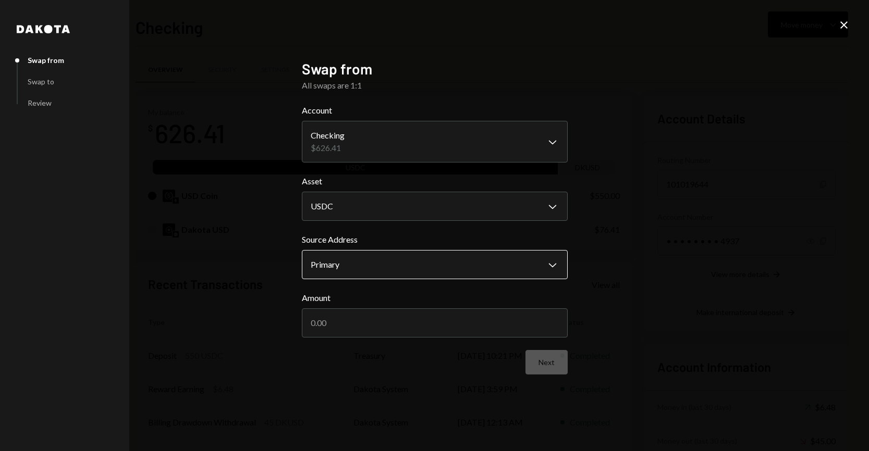
click at [435, 256] on body "S SEEDPHRASE LTD. Caret Down Home Home Inbox Inbox Activities Transactions Acco…" at bounding box center [434, 225] width 869 height 451
click at [460, 323] on input "Amount" at bounding box center [435, 323] width 266 height 29
type input "550"
click at [554, 364] on button "Next" at bounding box center [546, 362] width 42 height 24
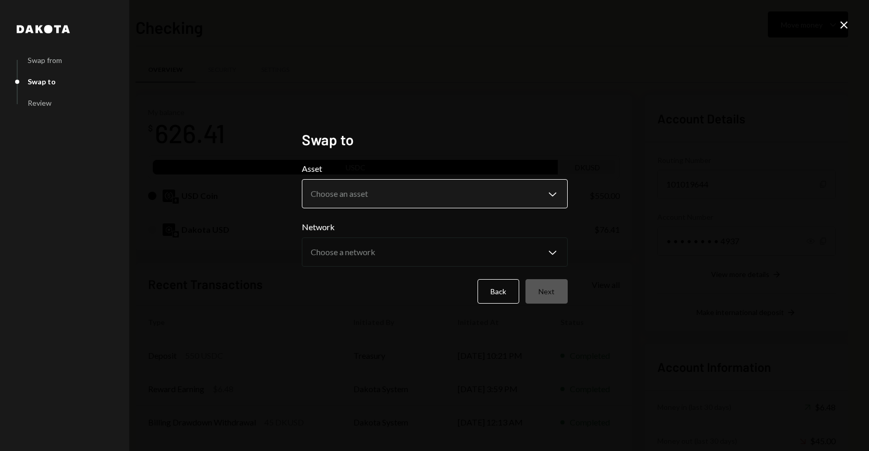
click at [472, 194] on body "S SEEDPHRASE LTD. Caret Down Home Home Inbox Inbox Activities Transactions Acco…" at bounding box center [434, 225] width 869 height 451
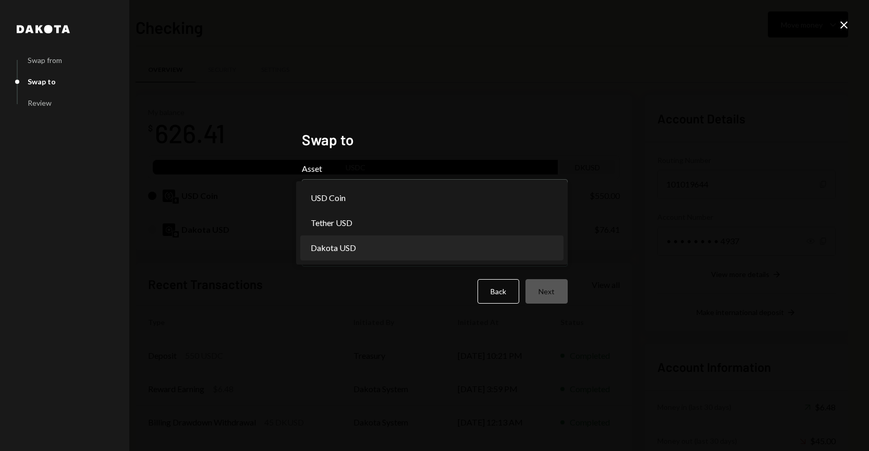
select select "*****"
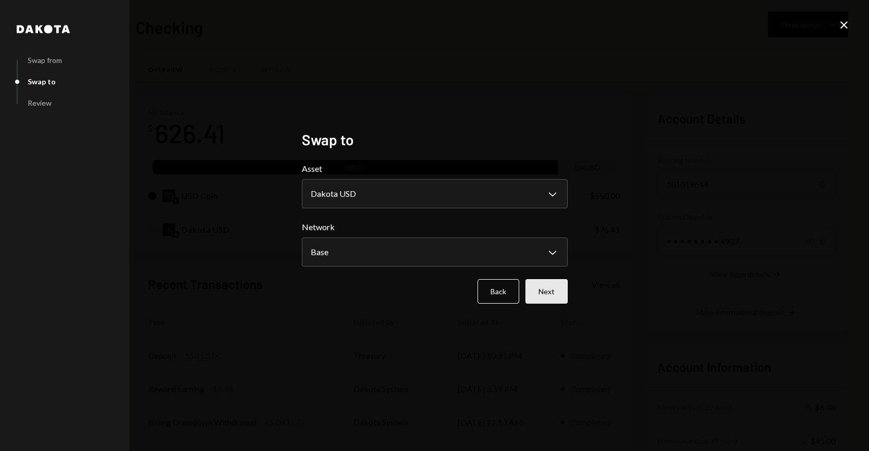
click at [542, 290] on button "Next" at bounding box center [546, 291] width 42 height 24
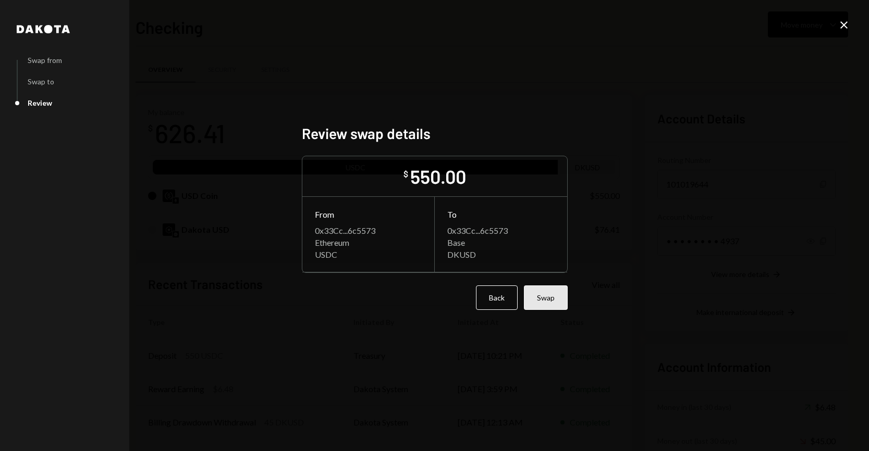
click at [552, 295] on button "Swap" at bounding box center [546, 298] width 44 height 24
